Goal: Task Accomplishment & Management: Complete application form

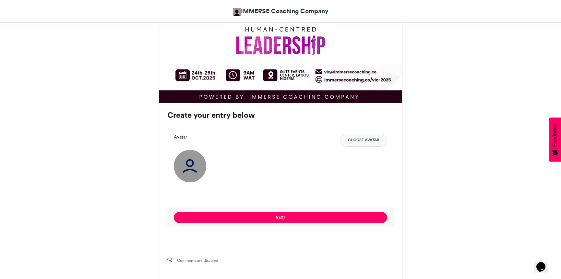
scroll to position [403, 0]
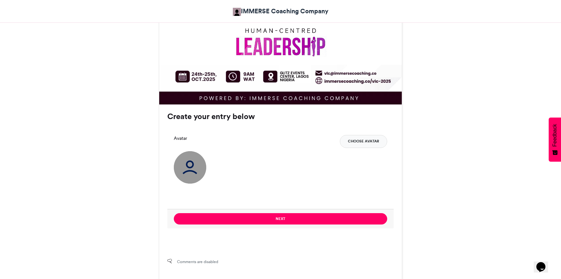
click at [369, 141] on button "Choose Avatar" at bounding box center [363, 141] width 47 height 13
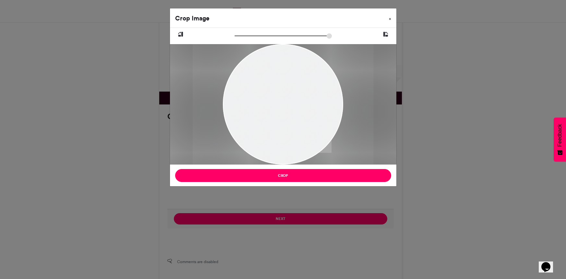
click at [389, 18] on span "×" at bounding box center [390, 19] width 2 height 4
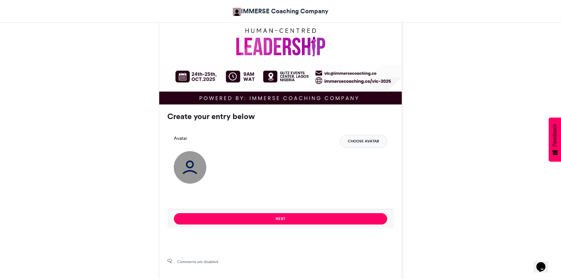
click at [364, 141] on button "Choose Avatar" at bounding box center [363, 141] width 47 height 13
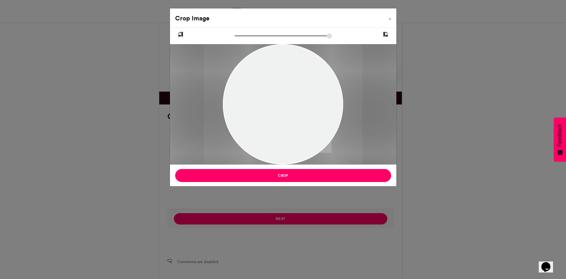
click at [241, 36] on input "zoom" at bounding box center [282, 36] width 97 height 6
drag, startPoint x: 281, startPoint y: 96, endPoint x: 285, endPoint y: 101, distance: 6.0
click at [285, 101] on div at bounding box center [290, 118] width 159 height 198
click at [239, 36] on input "zoom" at bounding box center [282, 36] width 97 height 6
drag, startPoint x: 292, startPoint y: 110, endPoint x: 290, endPoint y: 104, distance: 6.3
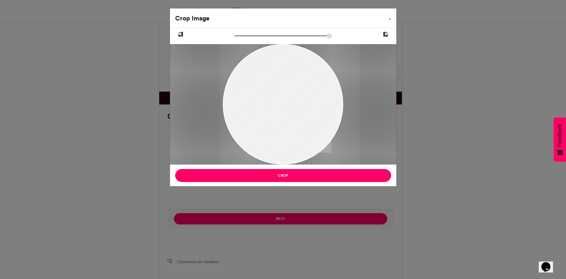
click at [291, 104] on div at bounding box center [290, 108] width 140 height 175
type input "******"
click at [238, 36] on input "zoom" at bounding box center [282, 36] width 97 height 6
click at [281, 109] on div at bounding box center [287, 106] width 132 height 165
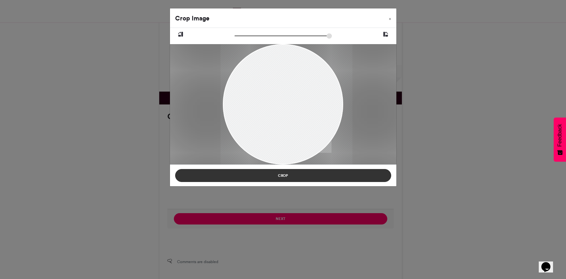
click at [291, 177] on button "Crop" at bounding box center [283, 175] width 216 height 13
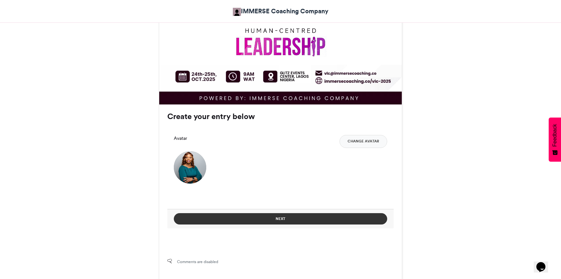
click at [280, 219] on button "Next" at bounding box center [280, 218] width 213 height 11
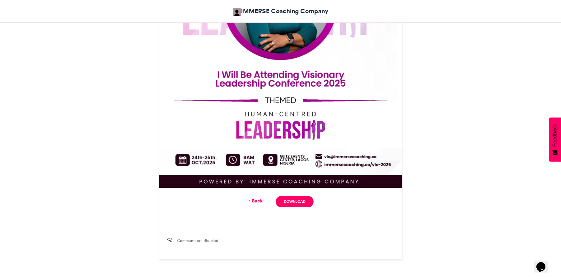
scroll to position [329, 0]
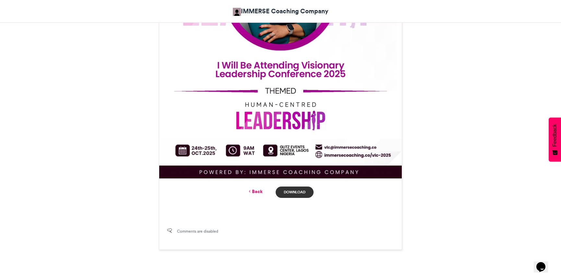
click at [292, 192] on link "Download" at bounding box center [295, 191] width 38 height 11
